Goal: Information Seeking & Learning: Find contact information

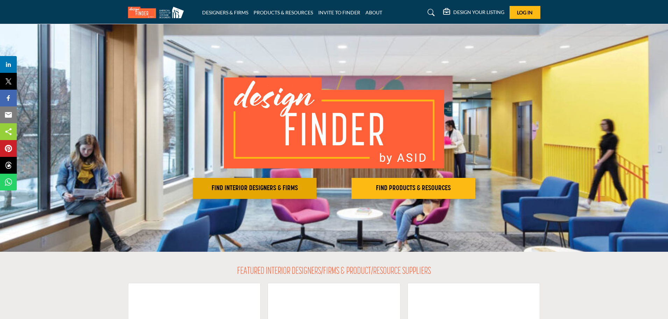
click at [274, 189] on h2 "FIND INTERIOR DESIGNERS & FIRMS" at bounding box center [255, 188] width 120 height 8
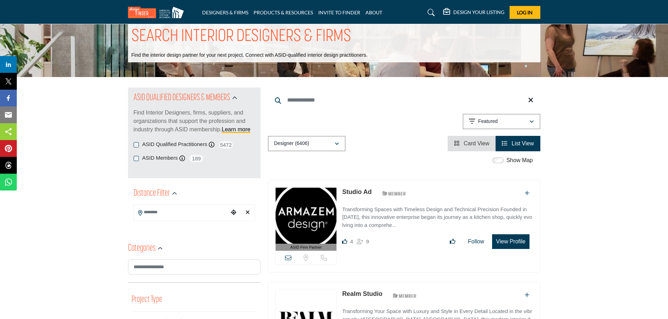
scroll to position [8, 0]
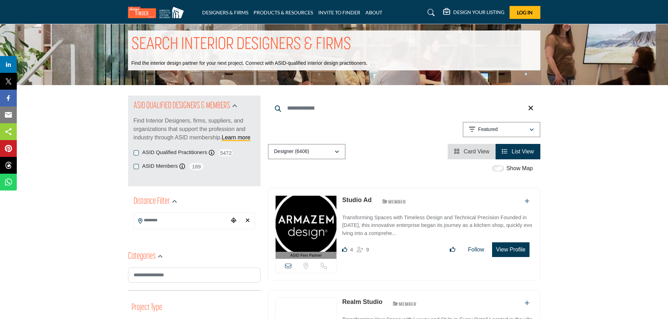
click at [170, 222] on input "Search Location" at bounding box center [181, 220] width 94 height 14
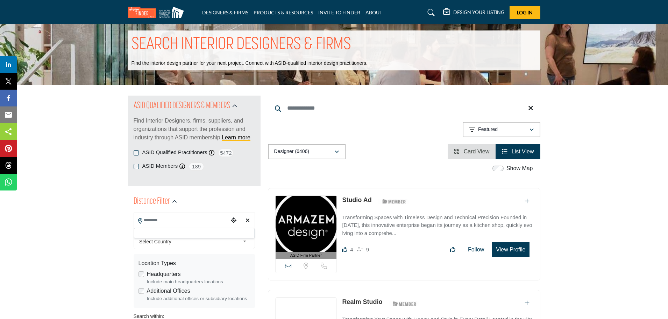
click at [143, 233] on div at bounding box center [194, 233] width 121 height 10
click at [145, 218] on input "Search Location" at bounding box center [181, 220] width 94 height 14
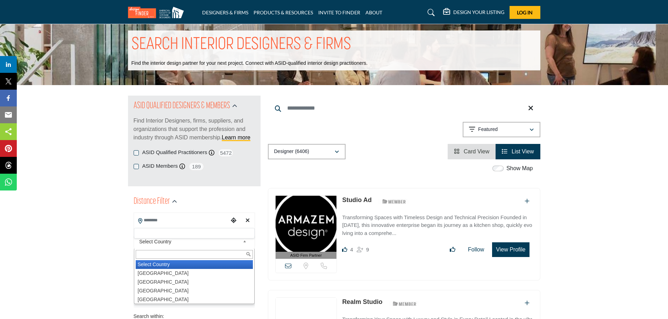
click at [245, 241] on b at bounding box center [246, 241] width 6 height 9
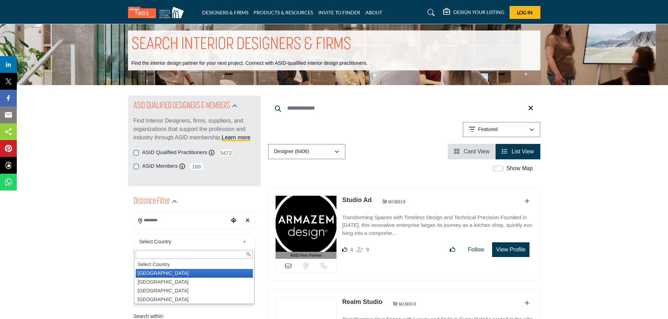
click at [161, 275] on li "United States" at bounding box center [194, 273] width 117 height 9
type input "***"
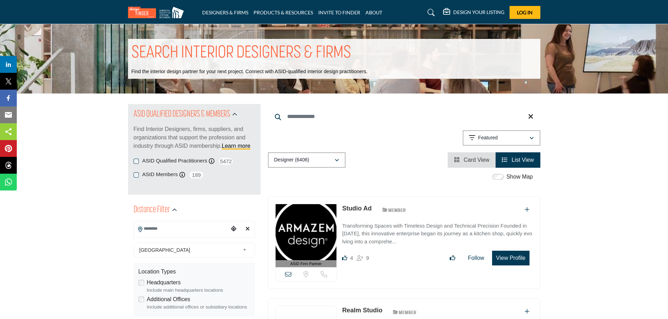
click at [181, 232] on input "Search Location" at bounding box center [181, 229] width 94 height 14
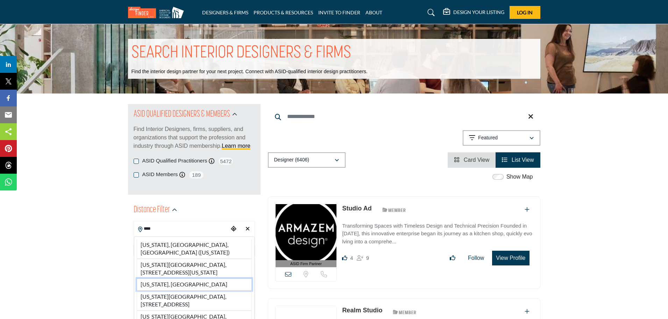
click at [185, 278] on li "Washington, USA" at bounding box center [194, 284] width 115 height 12
type input "**********"
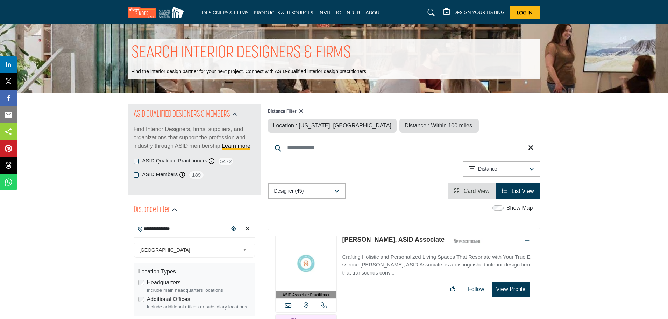
click at [233, 228] on icon "Choose your current location" at bounding box center [234, 229] width 6 height 6
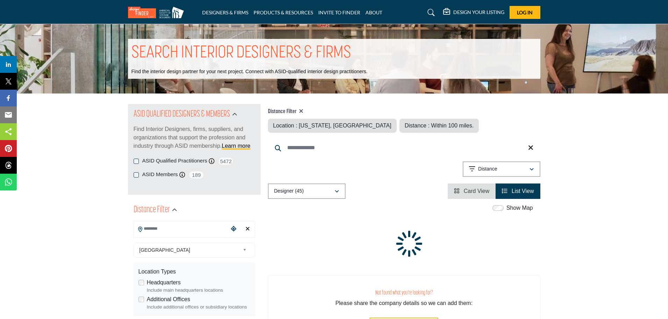
type input "**********"
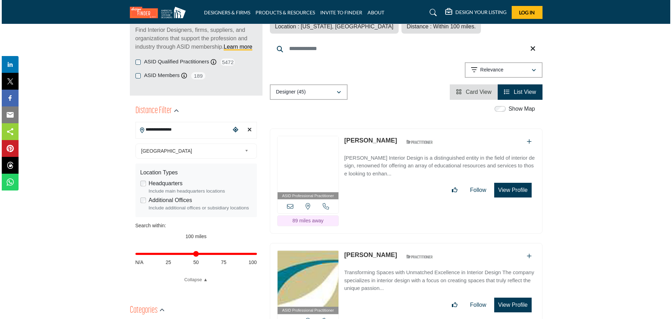
scroll to position [103, 0]
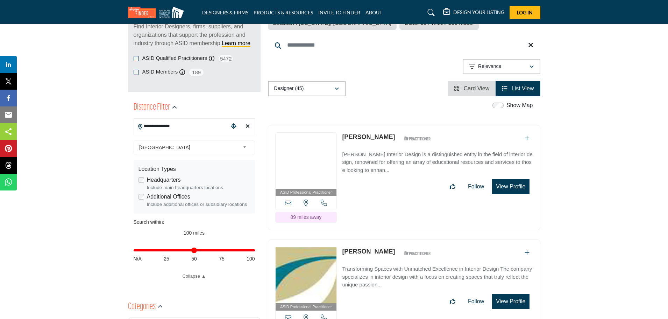
click at [511, 187] on button "View Profile" at bounding box center [510, 186] width 37 height 15
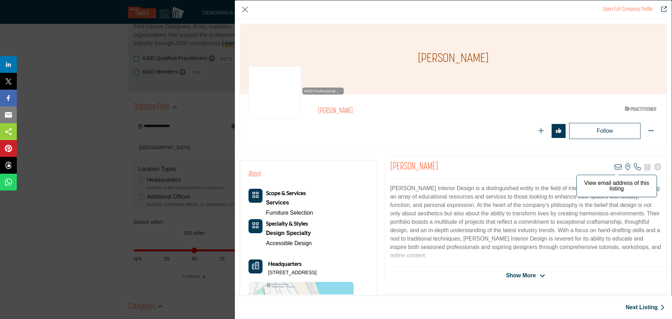
click at [614, 166] on icon "Company Data Modal" at bounding box center [617, 166] width 7 height 7
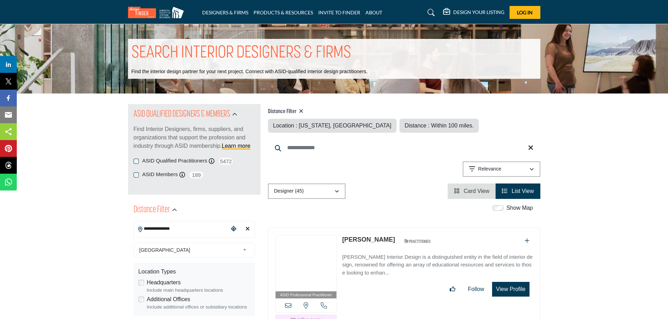
click at [340, 256] on div "ASID Professional Practitioner ASID Professional Practitioners have successfull…" at bounding box center [404, 279] width 273 height 105
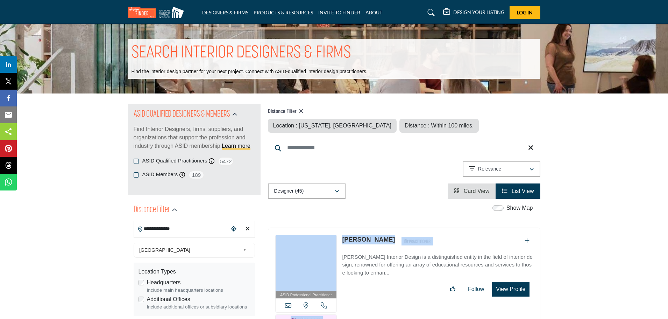
click at [401, 255] on p "Jaya Rose Interior Design is a distinguished entity in the field of interior de…" at bounding box center [437, 265] width 191 height 24
click at [403, 255] on p "Jaya Rose Interior Design is a distinguished entity in the field of interior de…" at bounding box center [437, 265] width 191 height 24
click at [438, 236] on div "Jaya Rose ASID Qualified Practitioner who validates work and experience to hold…" at bounding box center [437, 241] width 191 height 12
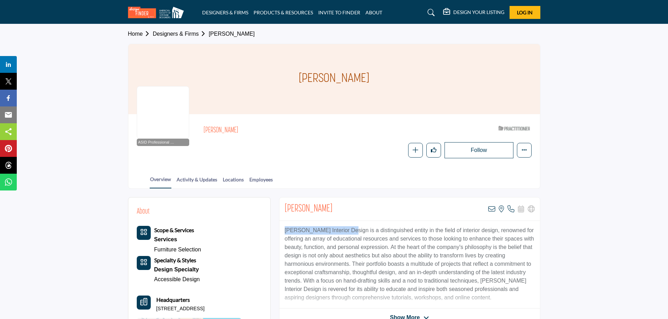
drag, startPoint x: 347, startPoint y: 231, endPoint x: 284, endPoint y: 231, distance: 63.0
click at [284, 231] on div "Jaya Rose Interior Design is a distinguished entity in the field of interior de…" at bounding box center [410, 264] width 261 height 87
copy p "Jaya Rose Interior Design"
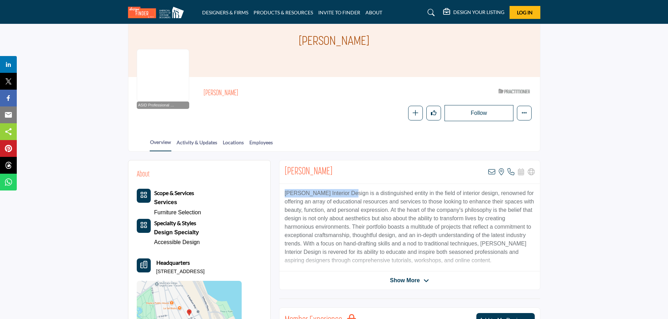
scroll to position [38, 0]
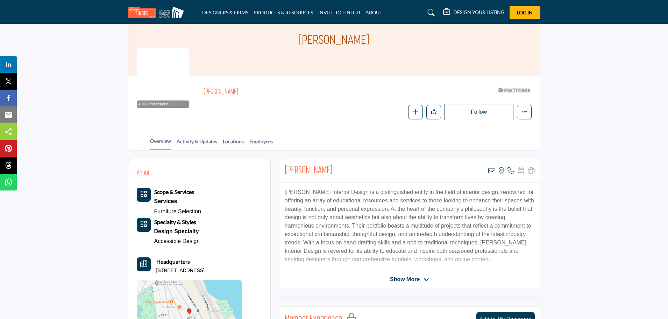
click at [426, 277] on icon at bounding box center [427, 279] width 6 height 6
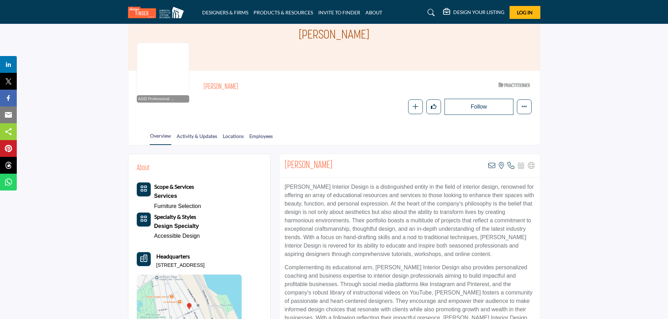
scroll to position [0, 0]
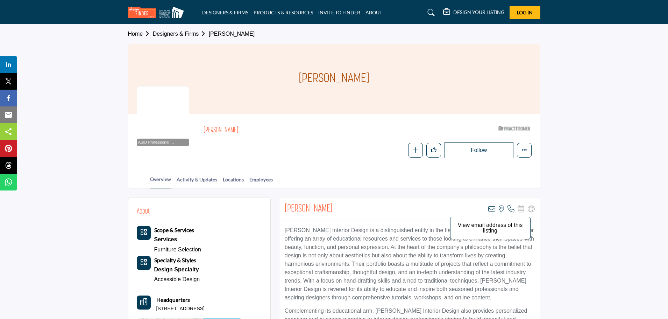
click at [492, 210] on icon at bounding box center [491, 208] width 7 height 7
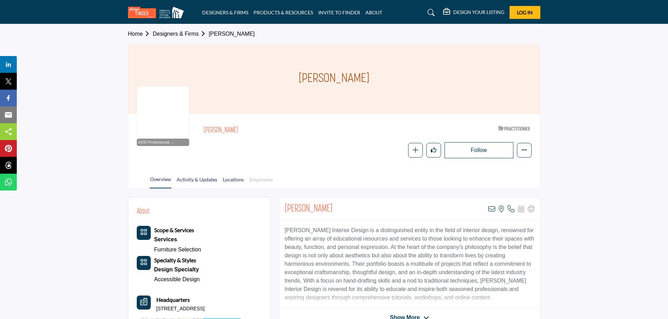
click at [259, 179] on link "Employees" at bounding box center [261, 182] width 24 height 12
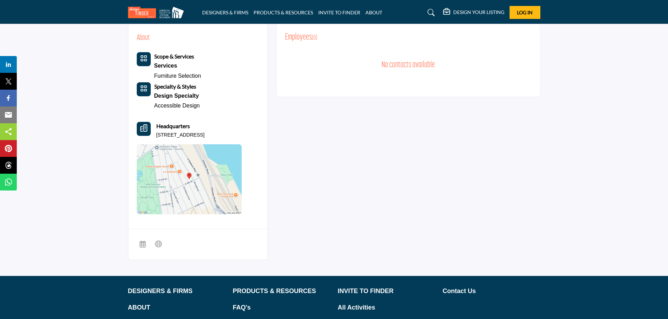
scroll to position [233, 0]
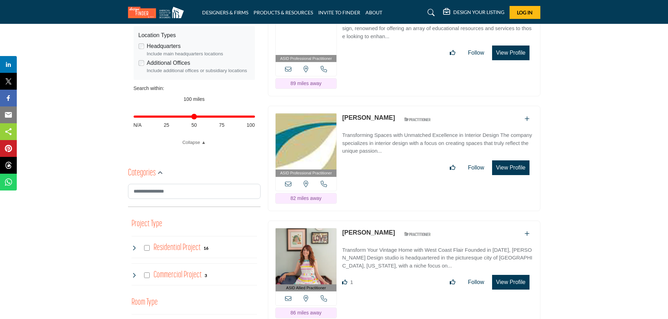
scroll to position [254, 0]
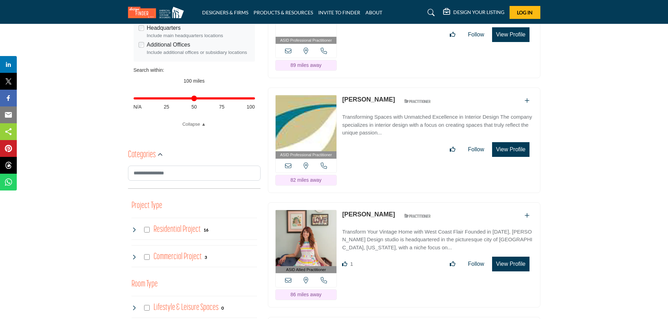
click at [358, 100] on link "[PERSON_NAME]" at bounding box center [368, 99] width 53 height 7
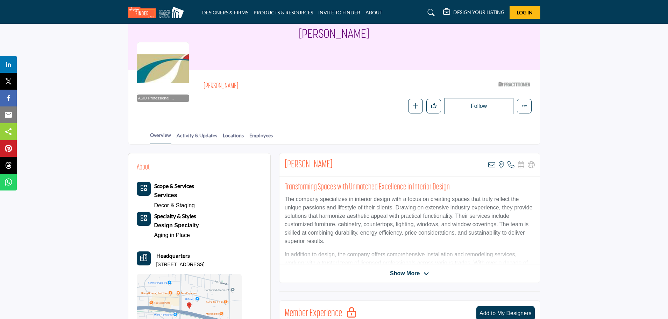
scroll to position [38, 0]
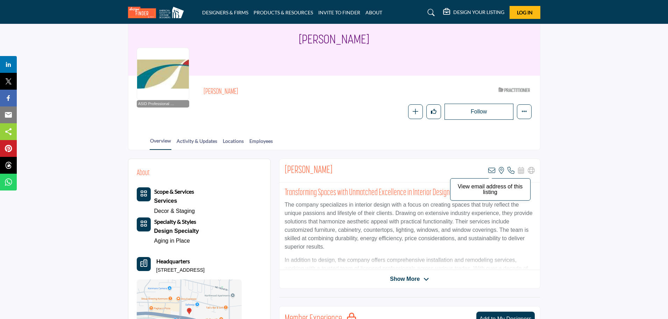
click at [491, 169] on icon at bounding box center [491, 170] width 7 height 7
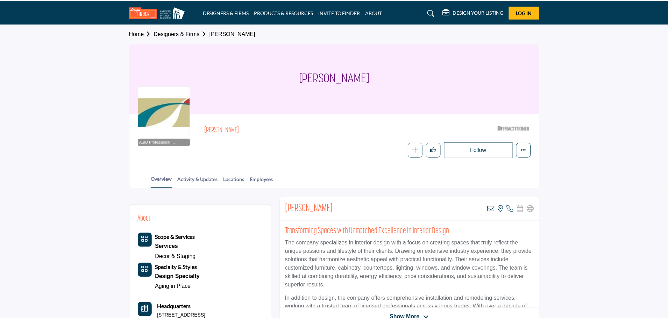
scroll to position [38, 0]
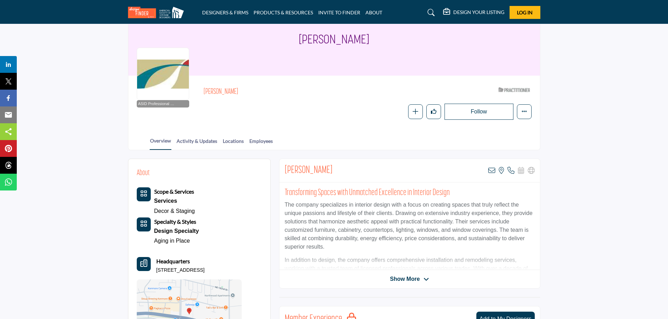
drag, startPoint x: 336, startPoint y: 169, endPoint x: 283, endPoint y: 166, distance: 53.3
click at [283, 166] on div "Christine Suzuki View email address of this listing View the location of this l…" at bounding box center [410, 170] width 261 height 23
copy h2 "Christine Suzuki"
click at [426, 275] on span "Show More" at bounding box center [409, 279] width 39 height 8
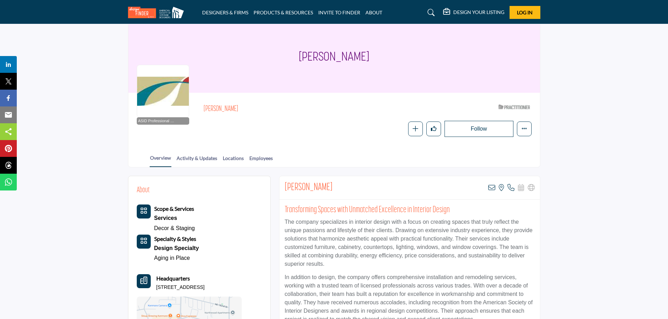
scroll to position [0, 0]
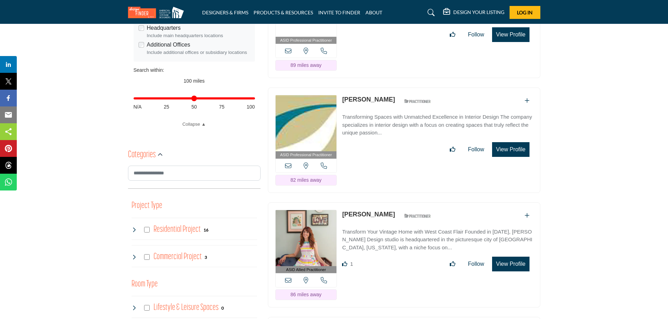
click at [316, 250] on img at bounding box center [306, 238] width 61 height 56
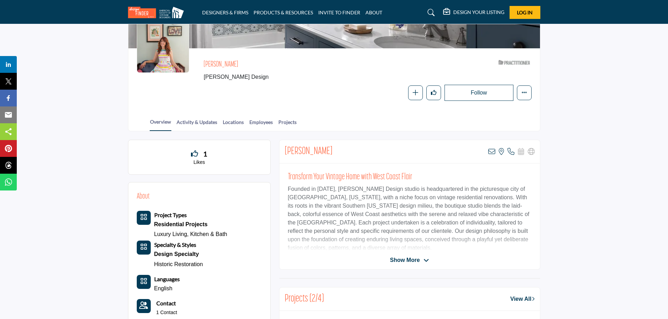
scroll to position [65, 0]
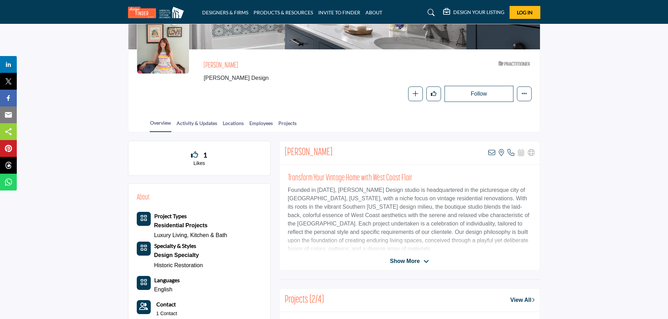
click at [427, 260] on icon at bounding box center [427, 261] width 6 height 6
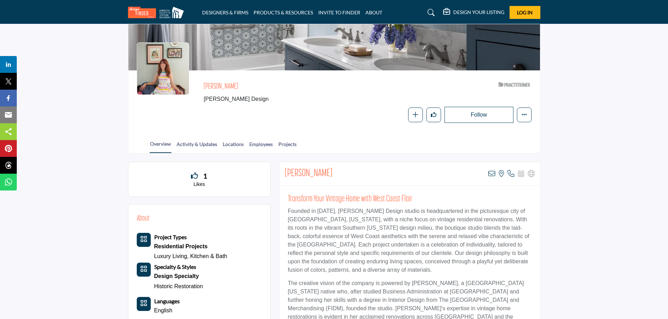
scroll to position [61, 0]
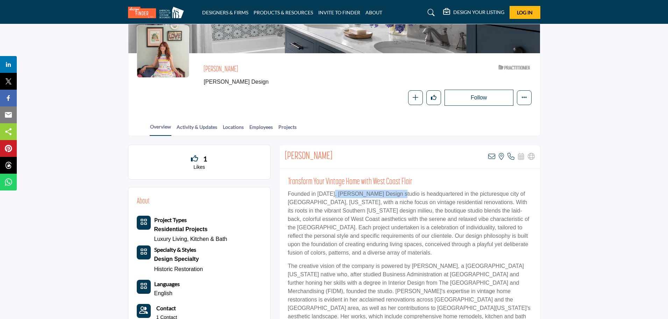
drag, startPoint x: 392, startPoint y: 192, endPoint x: 334, endPoint y: 193, distance: 58.1
click at [334, 193] on p "Founded in [DATE], [PERSON_NAME] Design studio is headquartered in the pictures…" at bounding box center [410, 223] width 244 height 67
copy p "[PERSON_NAME] Design studio"
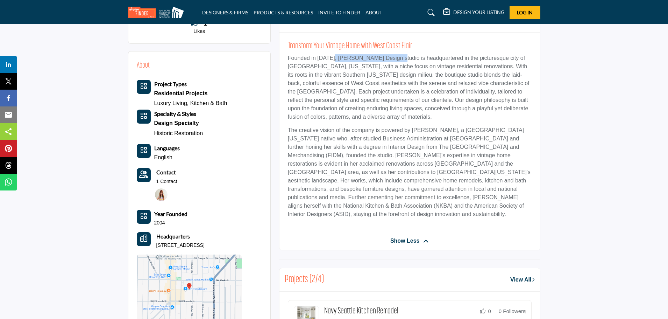
scroll to position [200, 0]
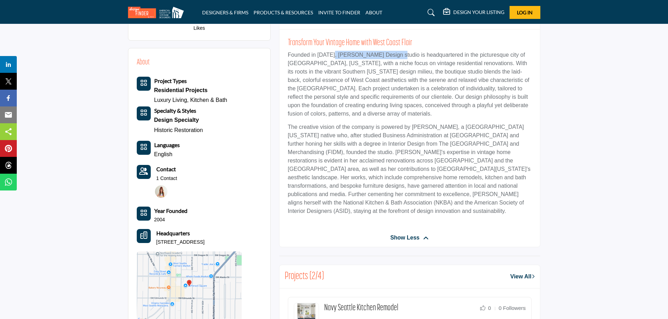
drag, startPoint x: 245, startPoint y: 241, endPoint x: 154, endPoint y: 243, distance: 91.7
click at [154, 243] on div "Headquarters [STREET_ADDRESS]" at bounding box center [189, 237] width 105 height 17
copy p "[STREET_ADDRESS]"
